Goal: Task Accomplishment & Management: Manage account settings

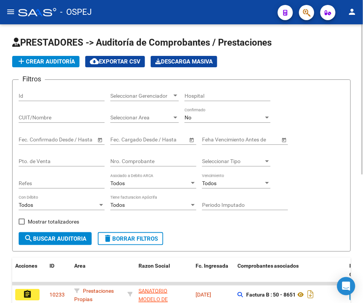
click at [206, 119] on div "No" at bounding box center [224, 118] width 79 height 6
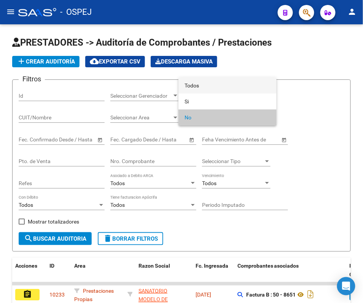
click at [208, 81] on span "Todos" at bounding box center [228, 86] width 86 height 16
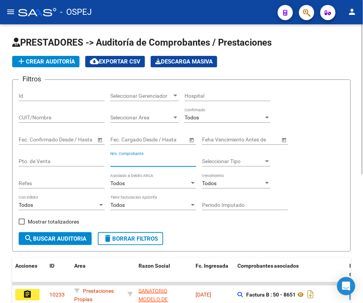
click at [169, 163] on input "Nro. Comprobante" at bounding box center [153, 161] width 86 height 6
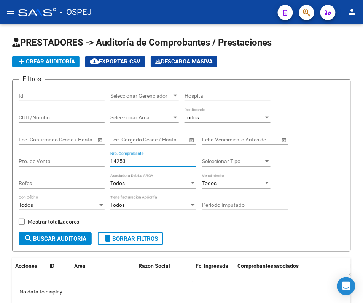
type input "14253"
click at [14, 11] on mat-icon "menu" at bounding box center [10, 11] width 9 height 9
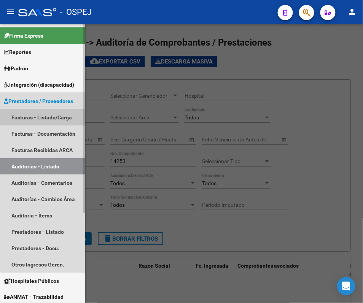
click at [49, 121] on link "Facturas - Listado/Carga" at bounding box center [42, 117] width 85 height 16
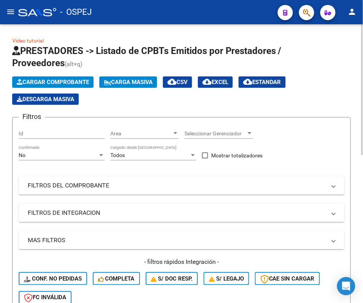
click at [73, 149] on div "No Confirmado" at bounding box center [62, 152] width 86 height 15
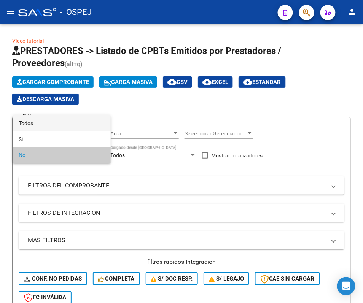
click at [80, 119] on span "Todos" at bounding box center [62, 123] width 86 height 16
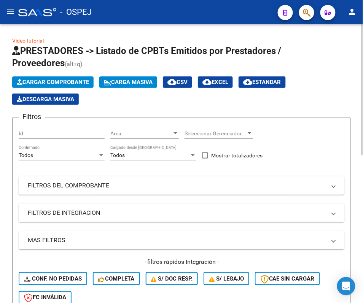
click at [73, 182] on mat-panel-title "FILTROS DEL COMPROBANTE" at bounding box center [177, 186] width 298 height 8
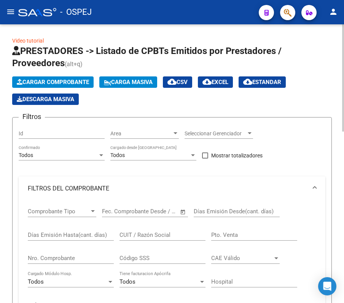
click at [324, 94] on div "Cargar Comprobante Carga Masiva cloud_download CSV cloud_download EXCEL cloud_d…" at bounding box center [172, 91] width 320 height 29
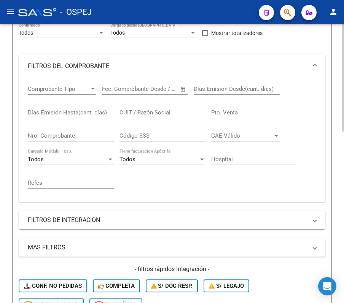
scroll to position [122, 0]
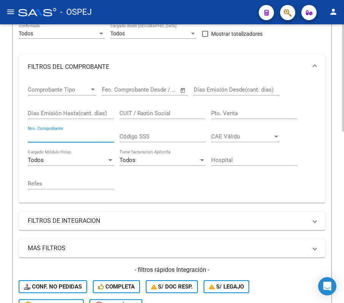
click at [85, 140] on input "Nro. Comprobante" at bounding box center [71, 136] width 86 height 7
click at [14, 127] on form "Filtros Id Area Area Seleccionar Gerenciador Seleccionar Gerenciador Todos Conf…" at bounding box center [172, 166] width 320 height 343
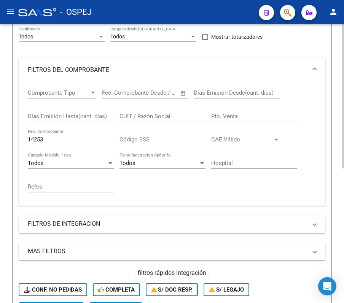
scroll to position [139, 0]
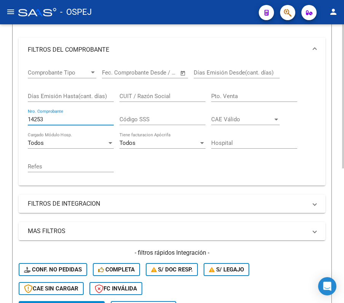
click at [47, 119] on input "14253" at bounding box center [71, 119] width 86 height 7
click at [8, 134] on div "Video tutorial PRESTADORES -> Listado de CPBTs Emitidos por Prestadores / Prove…" at bounding box center [172, 155] width 344 height 541
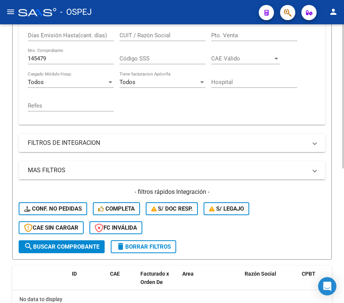
scroll to position [180, 0]
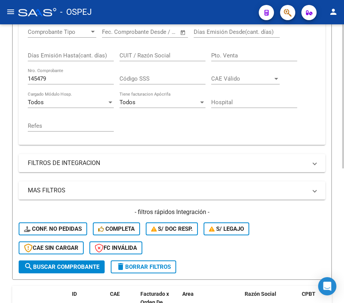
click at [104, 85] on div "145479 Nro. Comprobante" at bounding box center [71, 76] width 86 height 16
click at [99, 81] on input "145479" at bounding box center [71, 78] width 86 height 7
click at [14, 92] on form "Filtros Id Area Area Seleccionar Gerenciador Seleccionar Gerenciador Todos Conf…" at bounding box center [172, 109] width 320 height 343
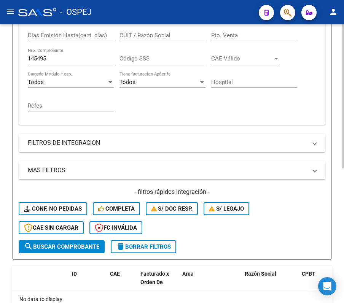
scroll to position [261, 0]
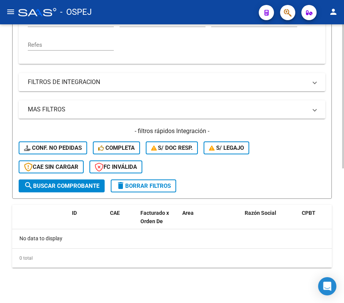
click at [2, 128] on div "Video tutorial PRESTADORES -> Listado de CPBTs Emitidos por Prestadores / Prove…" at bounding box center [172, 34] width 344 height 541
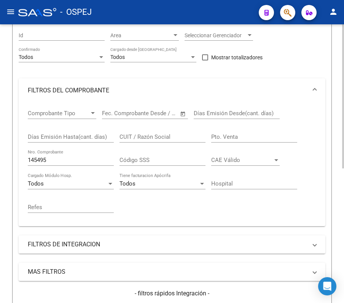
scroll to position [119, 0]
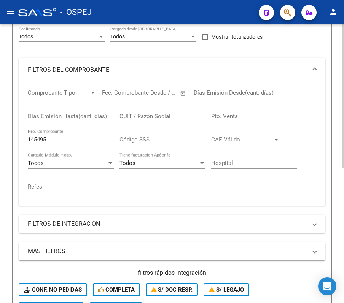
click at [87, 142] on input "145495" at bounding box center [71, 139] width 86 height 7
type input "3610"
click at [14, 122] on form "Filtros Id Area Area Seleccionar Gerenciador Seleccionar Gerenciador Todos Conf…" at bounding box center [172, 169] width 320 height 343
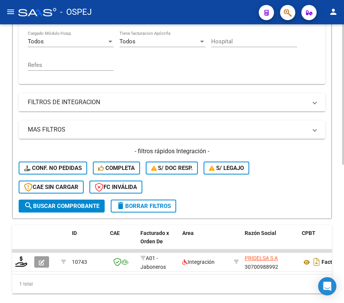
scroll to position [275, 0]
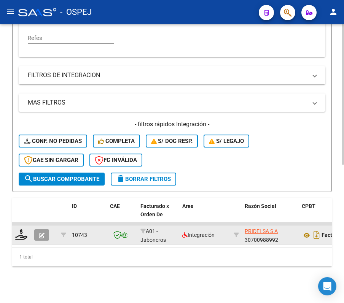
click at [218, 231] on div "Integración" at bounding box center [204, 235] width 45 height 9
click at [33, 228] on datatable-body-cell at bounding box center [44, 235] width 27 height 19
click at [35, 230] on button "button" at bounding box center [41, 235] width 15 height 11
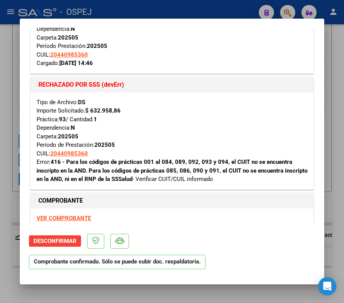
scroll to position [0, 0]
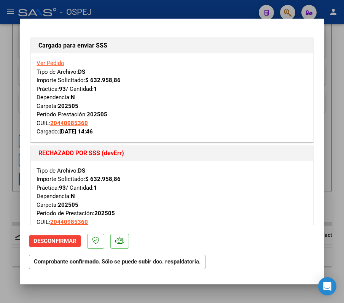
click at [260, 7] on div at bounding box center [172, 151] width 344 height 303
type input "$ 0,00"
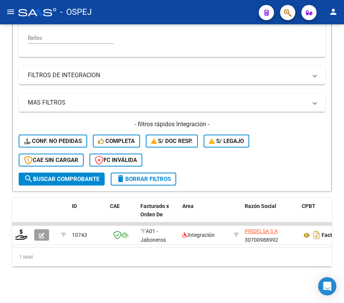
scroll to position [275, 0]
click at [335, 60] on div "Video tutorial PRESTADORES -> Listado de CPBTs Emitidos por Prestadores / Prove…" at bounding box center [172, 30] width 344 height 547
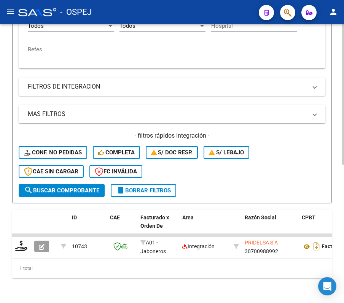
click at [334, 158] on div "Video tutorial PRESTADORES -> Listado de CPBTs Emitidos por Prestadores / Prove…" at bounding box center [172, 41] width 344 height 547
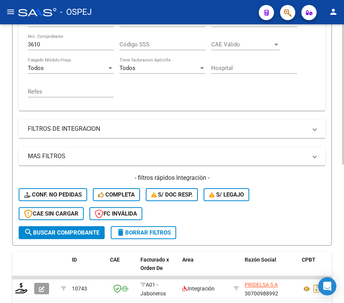
scroll to position [194, 0]
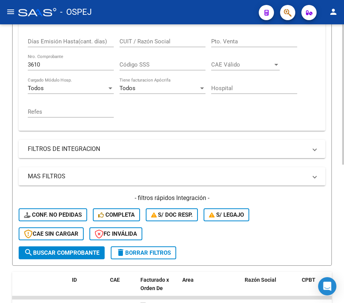
click at [105, 62] on input "3610" at bounding box center [71, 64] width 86 height 7
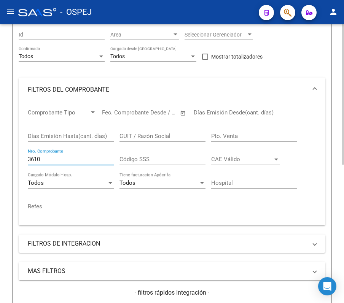
scroll to position [100, 0]
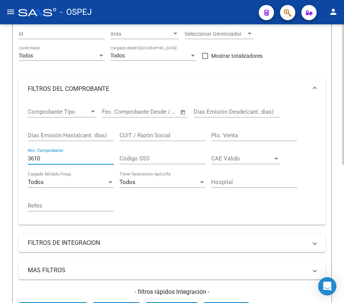
click at [344, 102] on html "menu - OSPEJ person Firma Express Reportes Ingresos Devengados Detalles por CUI…" at bounding box center [172, 151] width 344 height 303
drag, startPoint x: 91, startPoint y: 149, endPoint x: 90, endPoint y: 158, distance: 9.1
click at [90, 158] on div "3610 Nro. Comprobante" at bounding box center [71, 156] width 86 height 16
click at [90, 158] on input "3610" at bounding box center [71, 158] width 86 height 7
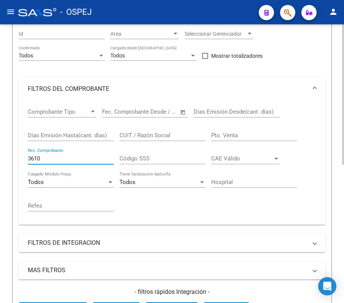
click at [90, 158] on input "3610" at bounding box center [71, 158] width 86 height 7
type input "844"
click at [6, 125] on div "Video tutorial PRESTADORES -> Listado de CPBTs Emitidos por Prestadores / Prove…" at bounding box center [172, 236] width 344 height 623
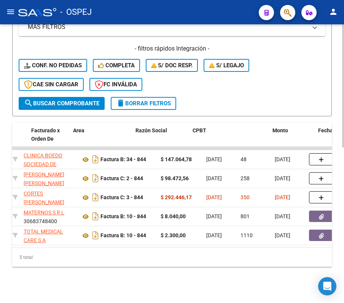
scroll to position [0, 0]
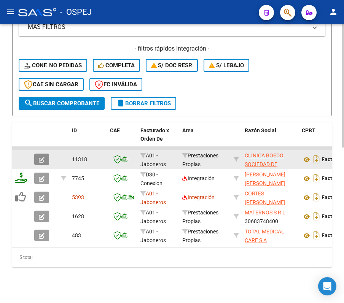
click at [39, 160] on icon "button" at bounding box center [42, 160] width 6 height 6
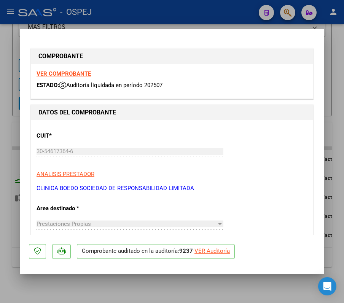
click at [206, 249] on div "VER Auditoría" at bounding box center [212, 251] width 35 height 9
type input "$ 0,00"
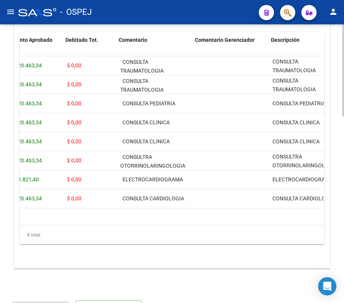
scroll to position [0, 148]
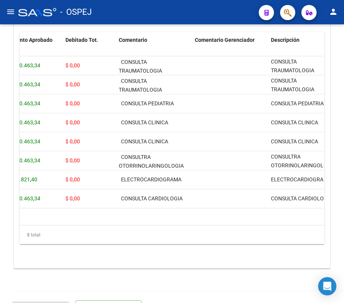
click at [207, 22] on mat-toolbar "menu - OSPEJ person" at bounding box center [172, 12] width 344 height 24
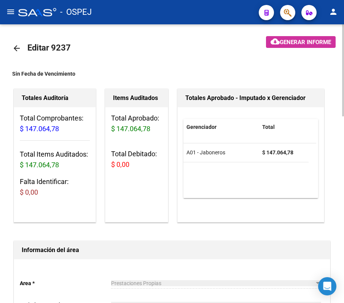
scroll to position [0, 0]
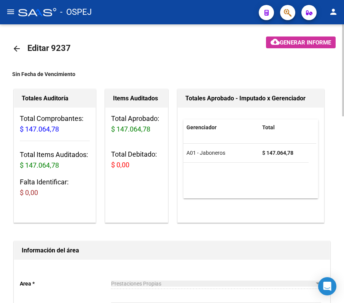
click at [14, 45] on mat-icon "arrow_back" at bounding box center [16, 48] width 9 height 9
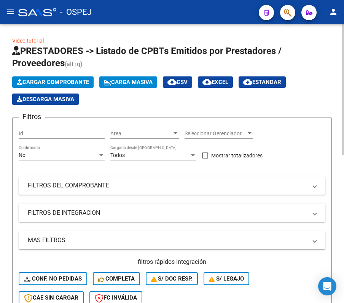
click at [66, 153] on div "No" at bounding box center [58, 155] width 79 height 6
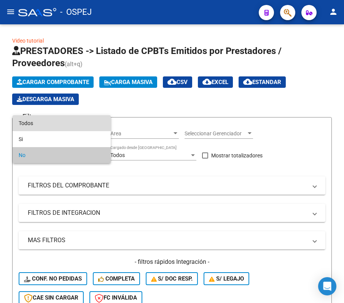
click at [55, 122] on span "Todos" at bounding box center [62, 123] width 86 height 16
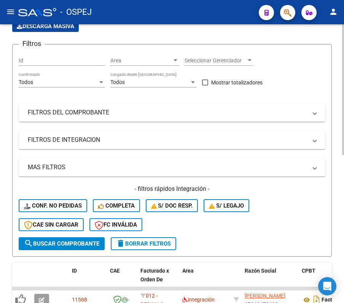
scroll to position [81, 0]
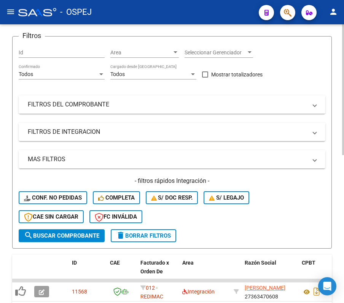
click at [43, 101] on mat-panel-title "FILTROS DEL COMPROBANTE" at bounding box center [167, 105] width 279 height 8
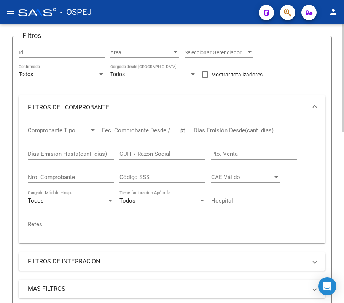
click at [4, 122] on div "Video tutorial PRESTADORES -> Listado de CPBTs Emitidos por Prestadores / Prove…" at bounding box center [172, 302] width 344 height 718
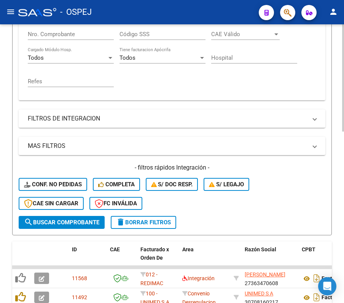
scroll to position [223, 0]
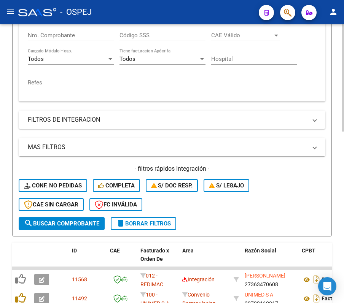
click at [52, 37] on input "Nro. Comprobante" at bounding box center [71, 35] width 86 height 7
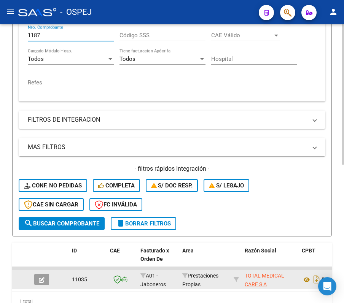
type input "1187"
click at [41, 279] on icon "button" at bounding box center [42, 281] width 6 height 6
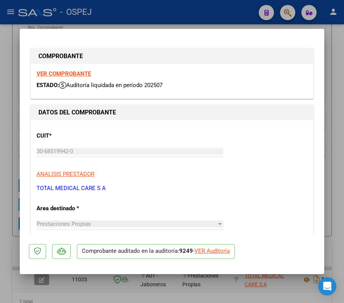
click at [219, 251] on div "VER Auditoría" at bounding box center [212, 251] width 35 height 9
type input "$ 0,00"
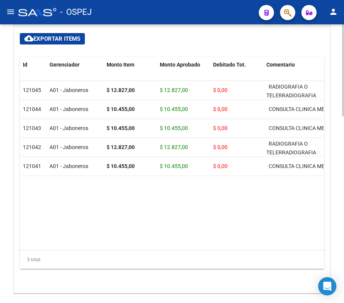
scroll to position [567, 0]
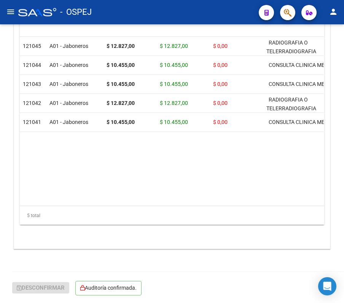
click at [208, 18] on div "- OSPEJ" at bounding box center [135, 12] width 235 height 17
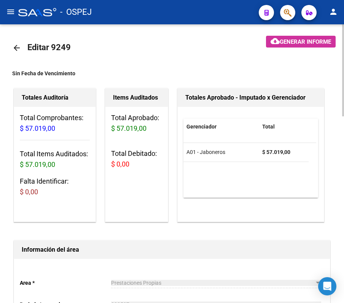
scroll to position [0, 0]
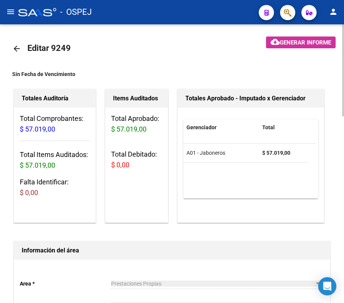
click at [22, 52] on link "arrow_back" at bounding box center [19, 49] width 15 height 18
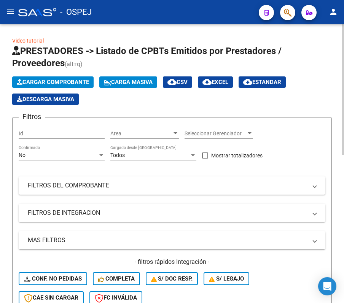
click at [78, 159] on div "No Confirmado" at bounding box center [62, 152] width 86 height 15
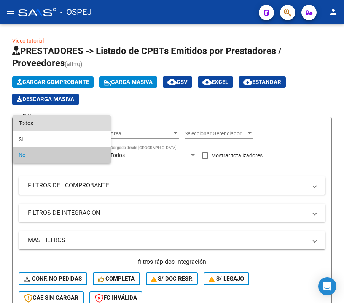
click at [65, 124] on span "Todos" at bounding box center [62, 123] width 86 height 16
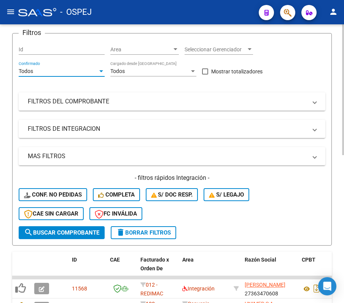
scroll to position [96, 0]
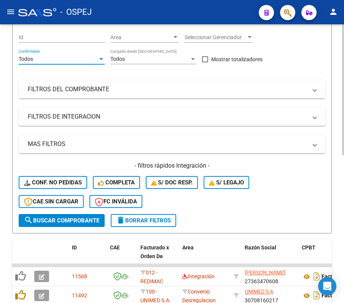
click at [344, 185] on html "menu - OSPEJ person Firma Express Reportes Ingresos Devengados Detalles por CUI…" at bounding box center [172, 151] width 344 height 303
click at [270, 90] on mat-panel-title "FILTROS DEL COMPROBANTE" at bounding box center [167, 89] width 279 height 8
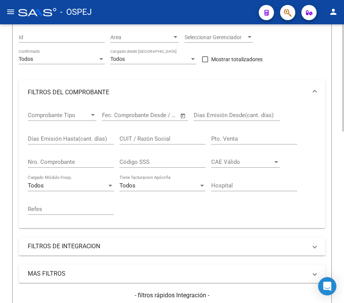
click at [4, 156] on div "Video tutorial PRESTADORES -> Listado de CPBTs Emitidos por Prestadores / Prove…" at bounding box center [172, 287] width 344 height 718
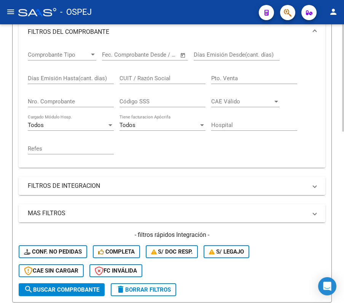
scroll to position [157, 0]
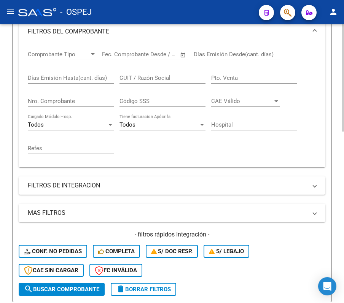
click at [52, 100] on input "Nro. Comprobante" at bounding box center [71, 101] width 86 height 7
type input "2678"
click at [8, 115] on div "Video tutorial PRESTADORES -> Listado de CPBTs Emitidos por Prestadores / Prove…" at bounding box center [172, 140] width 344 height 547
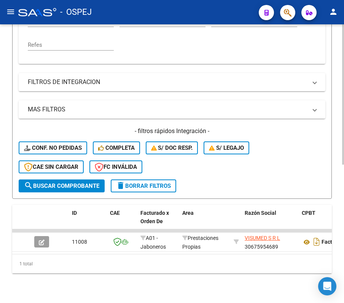
scroll to position [275, 0]
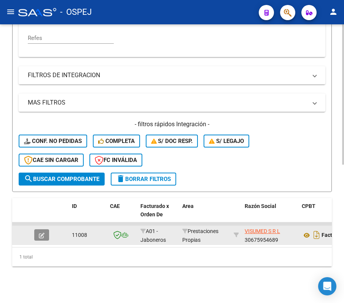
click at [45, 230] on button "button" at bounding box center [41, 235] width 15 height 11
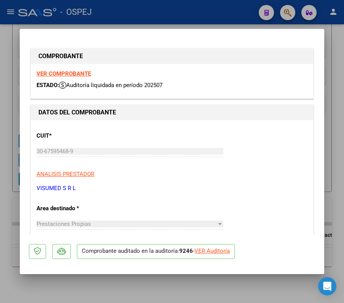
click at [223, 249] on div "VER Auditoría" at bounding box center [212, 251] width 35 height 9
type input "$ 0,00"
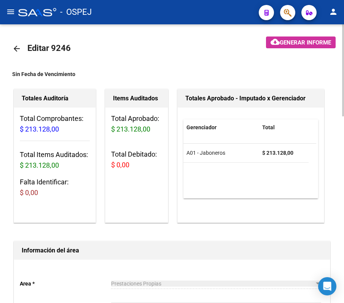
click at [244, 222] on div "Gerenciador Total A01 - Jaboneros $ 213.128,00" at bounding box center [251, 165] width 146 height 115
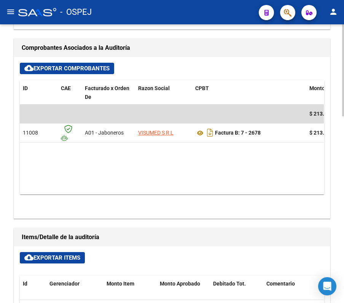
scroll to position [305, 0]
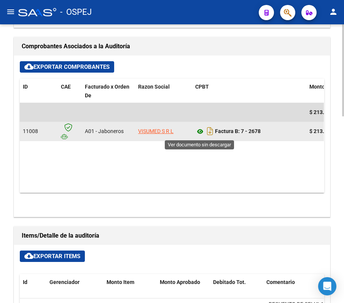
click at [196, 133] on icon at bounding box center [200, 131] width 10 height 9
